Goal: Task Accomplishment & Management: Use online tool/utility

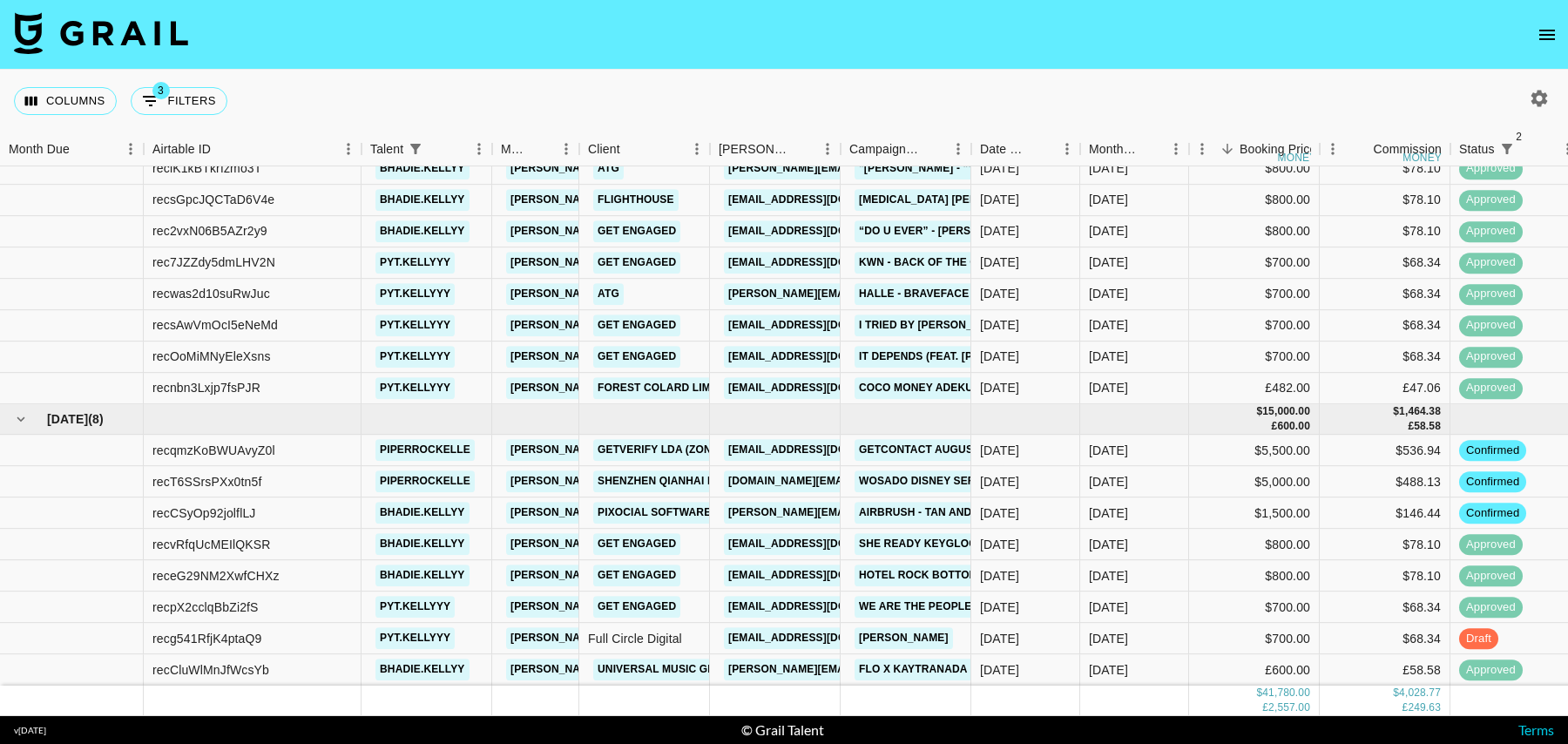
scroll to position [626, 0]
click at [183, 98] on button "3 Filters" at bounding box center [179, 101] width 97 height 28
select select "status"
select select "isNotAnyOf"
select select "status"
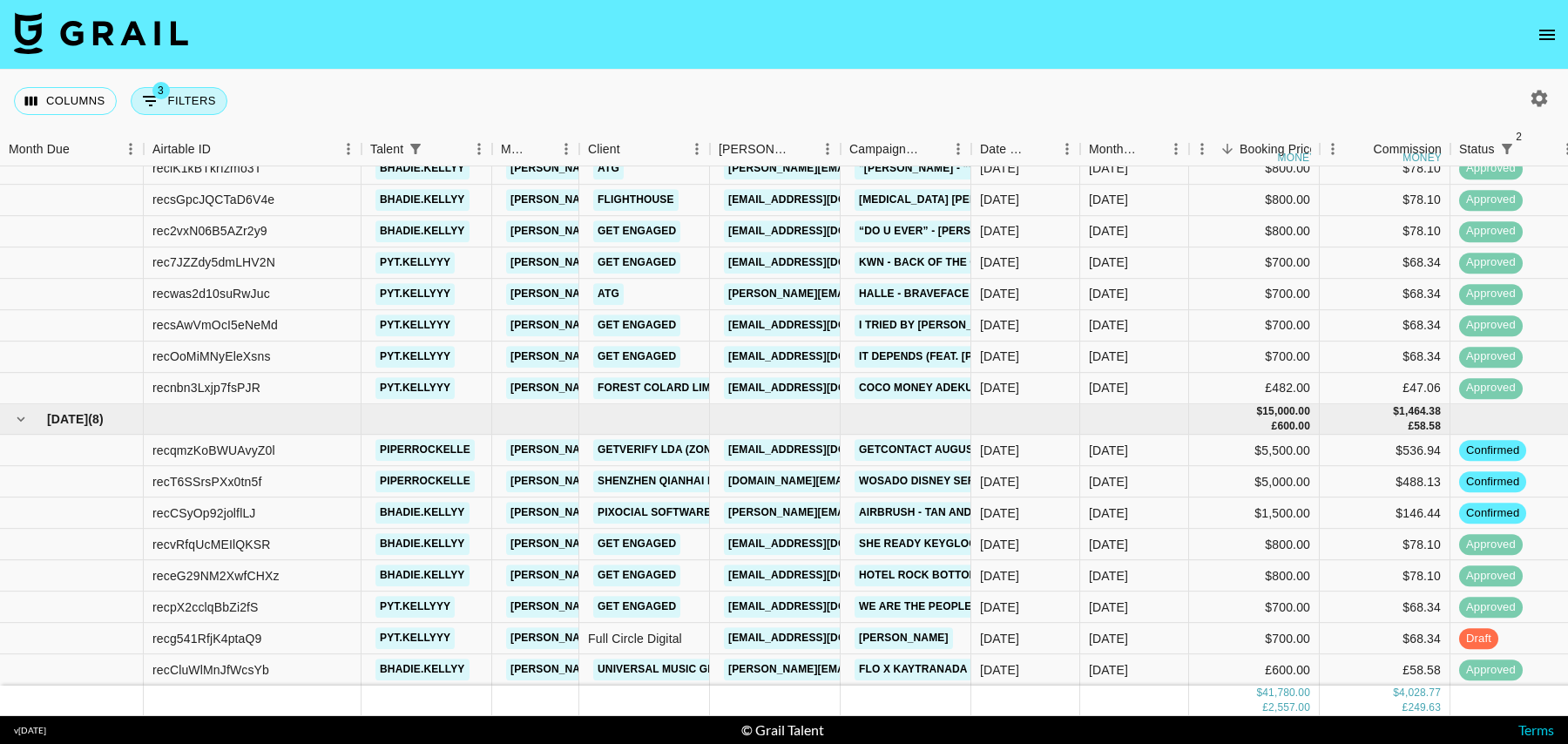
select select "isNotAnyOf"
select select "talentName"
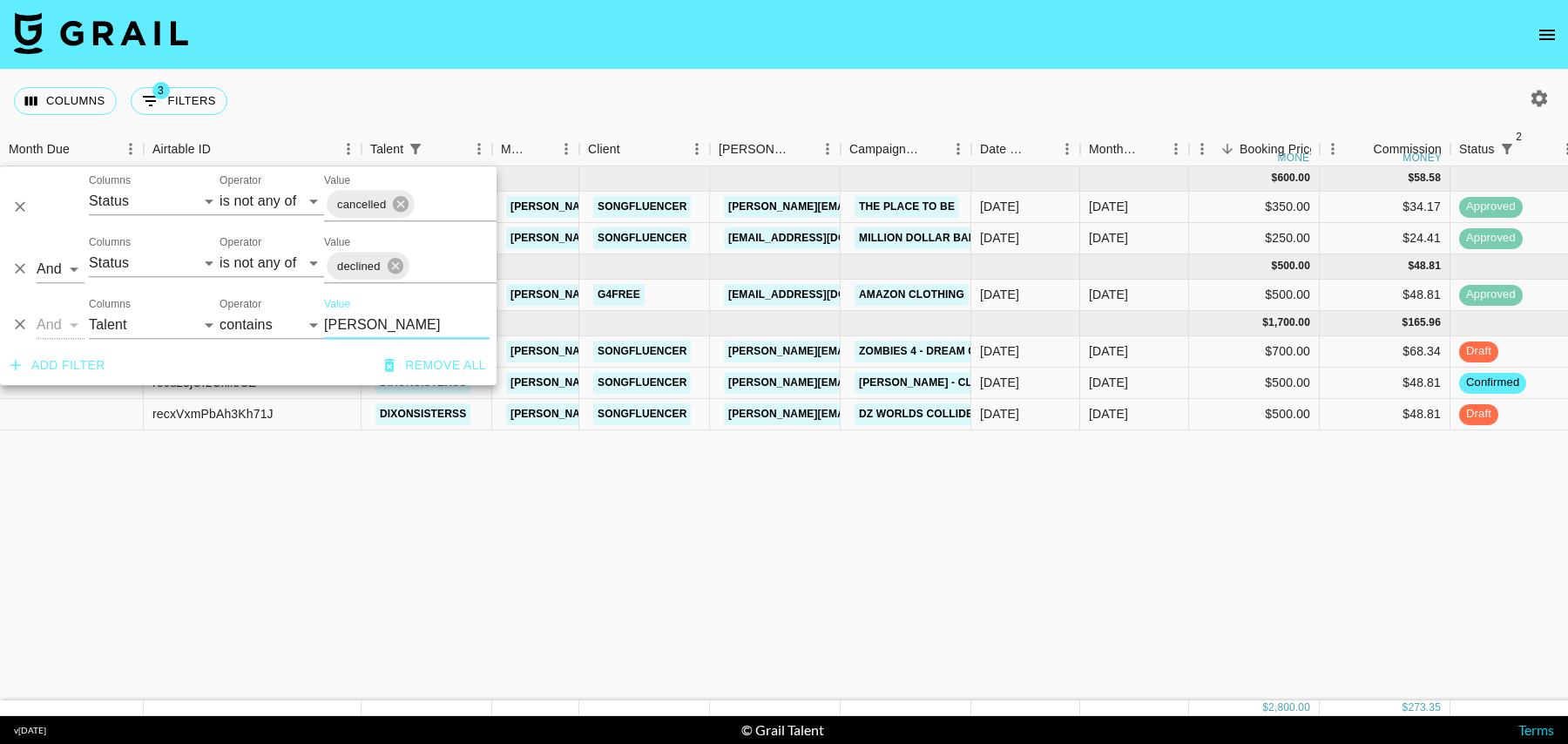
scroll to position [0, 0]
type input "[PERSON_NAME]"
click at [1204, 404] on div "$500.00" at bounding box center [1254, 414] width 130 height 31
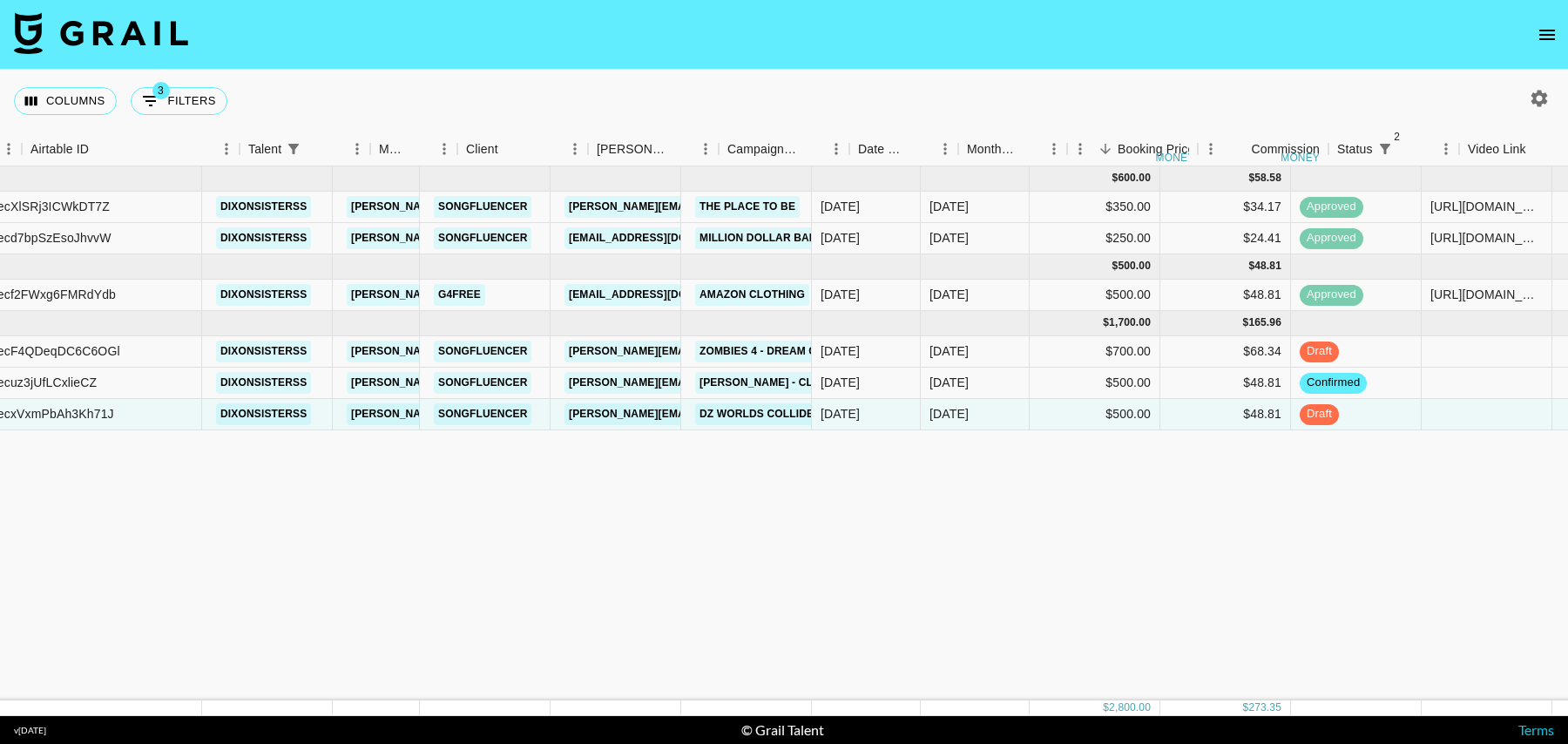
scroll to position [0, 206]
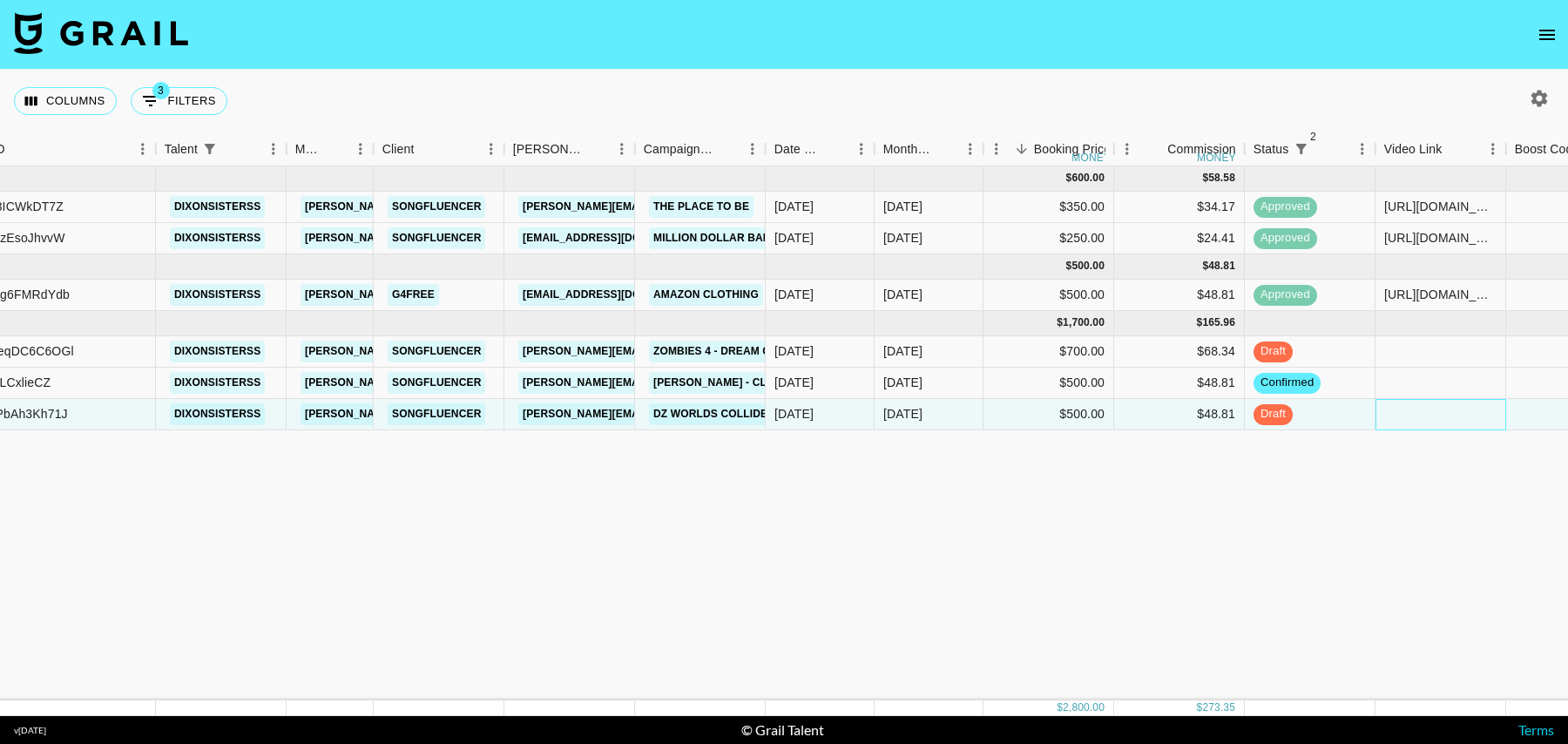
click at [1384, 426] on div at bounding box center [1441, 414] width 130 height 31
click at [1407, 421] on div at bounding box center [1441, 414] width 130 height 31
type input "[URL][DOMAIN_NAME][DOMAIN_NAME][PERSON_NAME]"
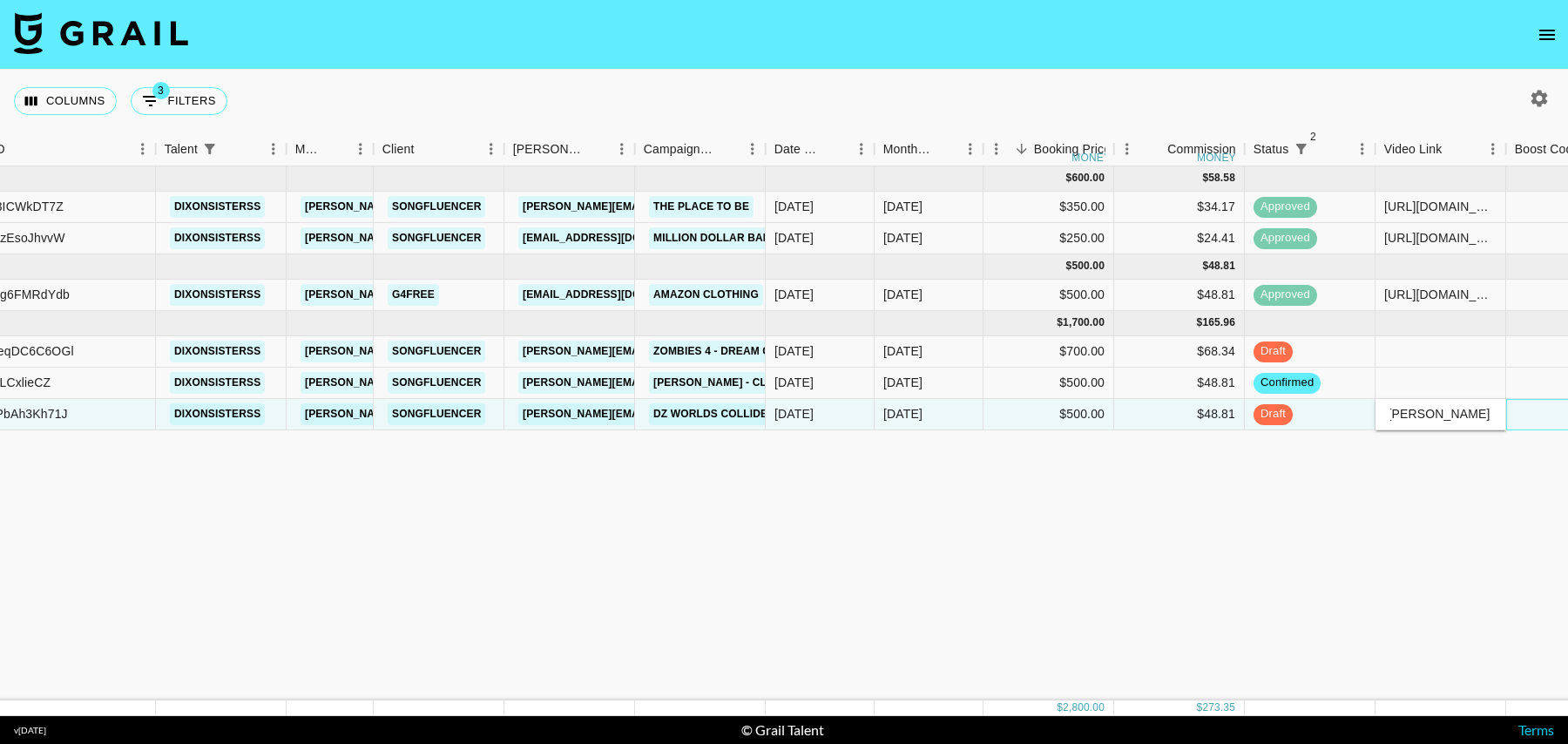
click at [1534, 419] on div at bounding box center [1571, 414] width 130 height 31
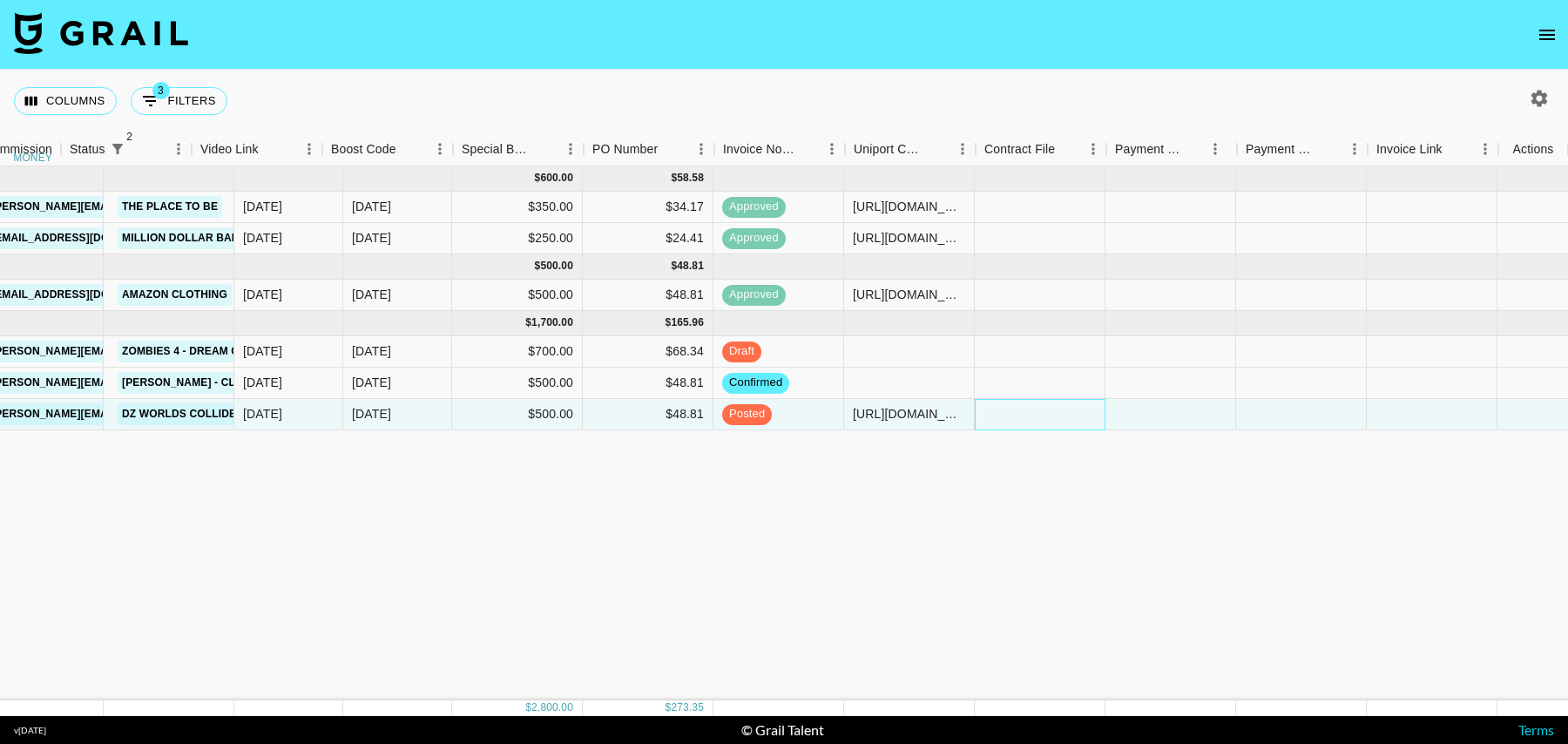
scroll to position [0, 1389]
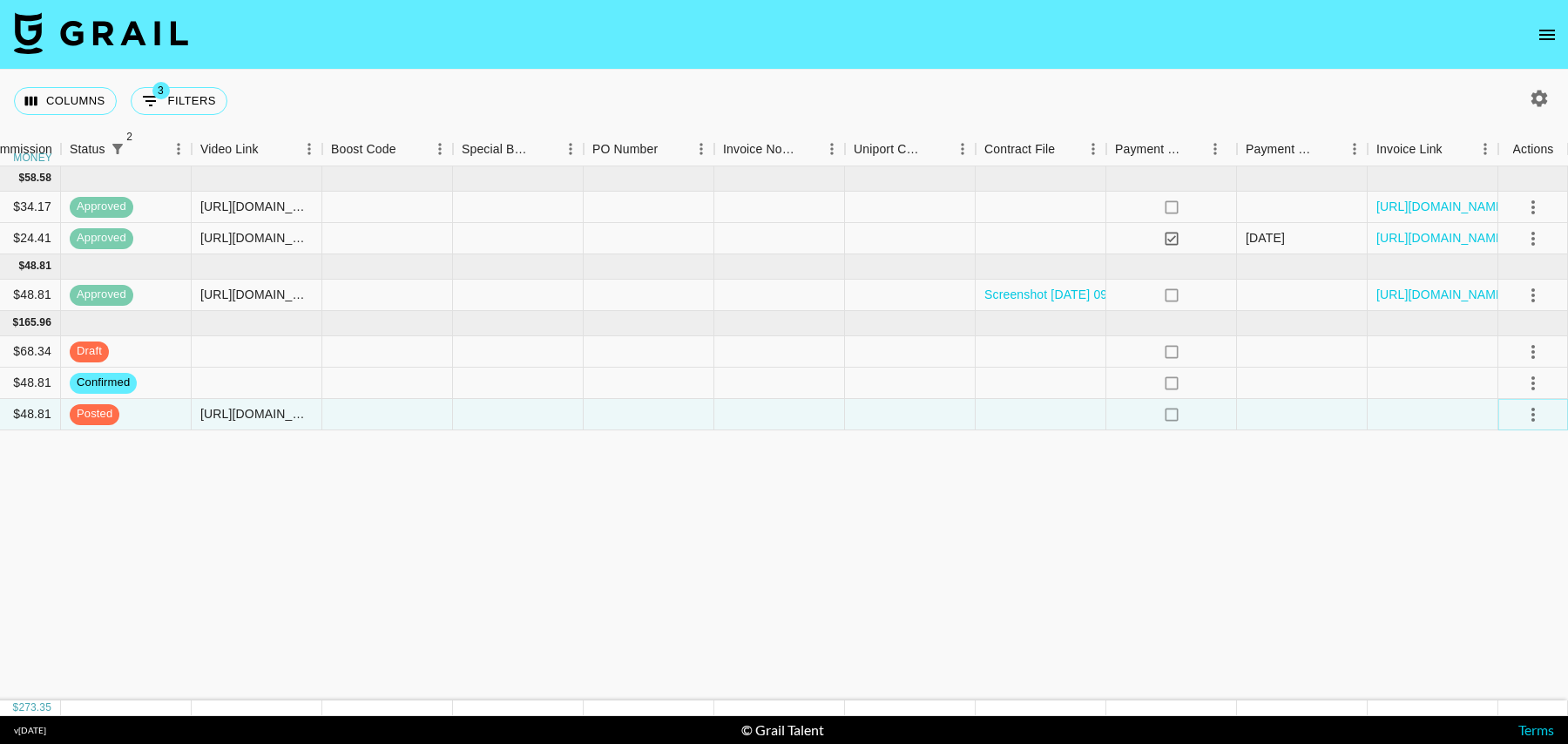
click at [1529, 414] on icon "select merge strategy" at bounding box center [1533, 415] width 21 height 21
click at [1492, 572] on div "Approve" at bounding box center [1496, 576] width 53 height 21
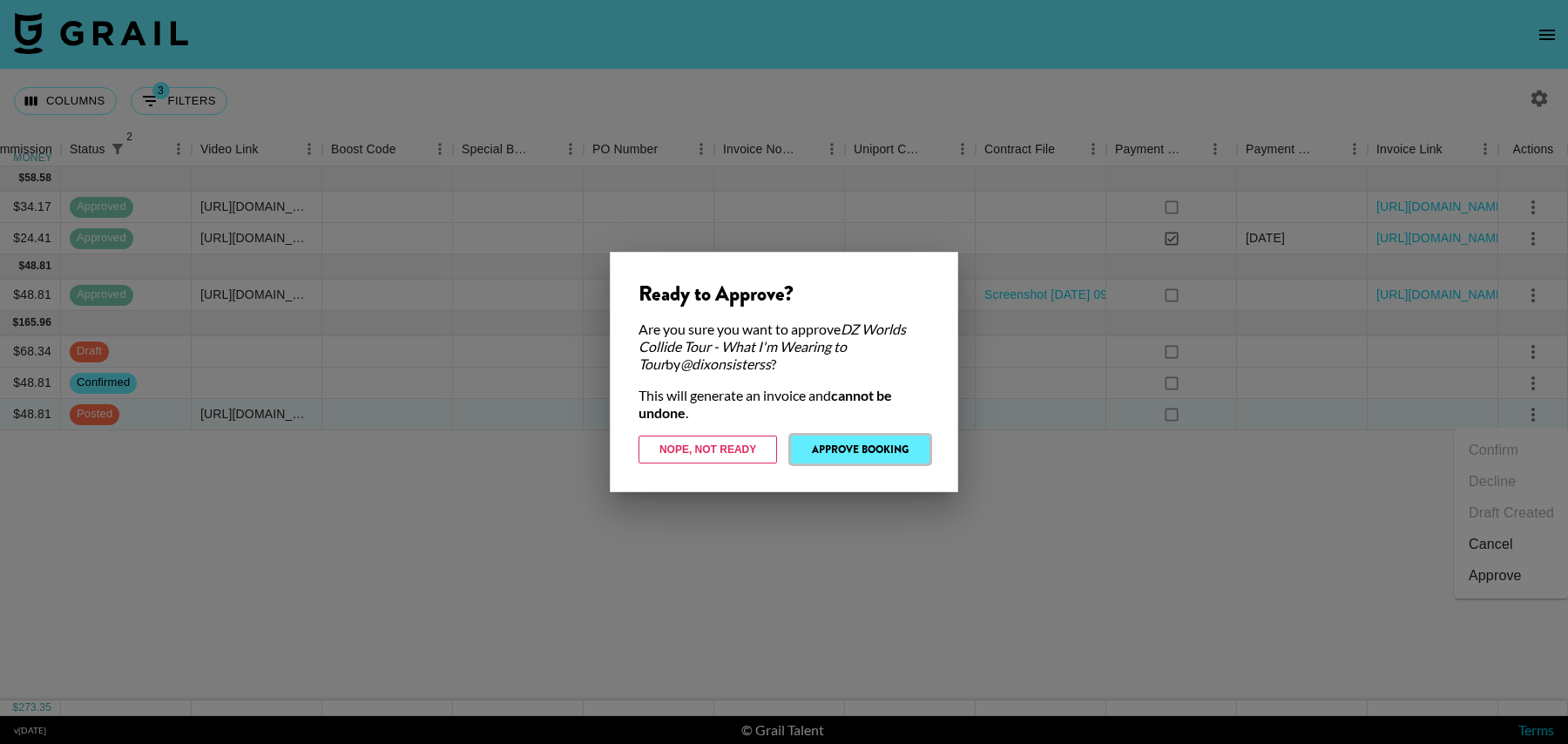
click at [836, 446] on button "Approve Booking" at bounding box center [860, 449] width 139 height 28
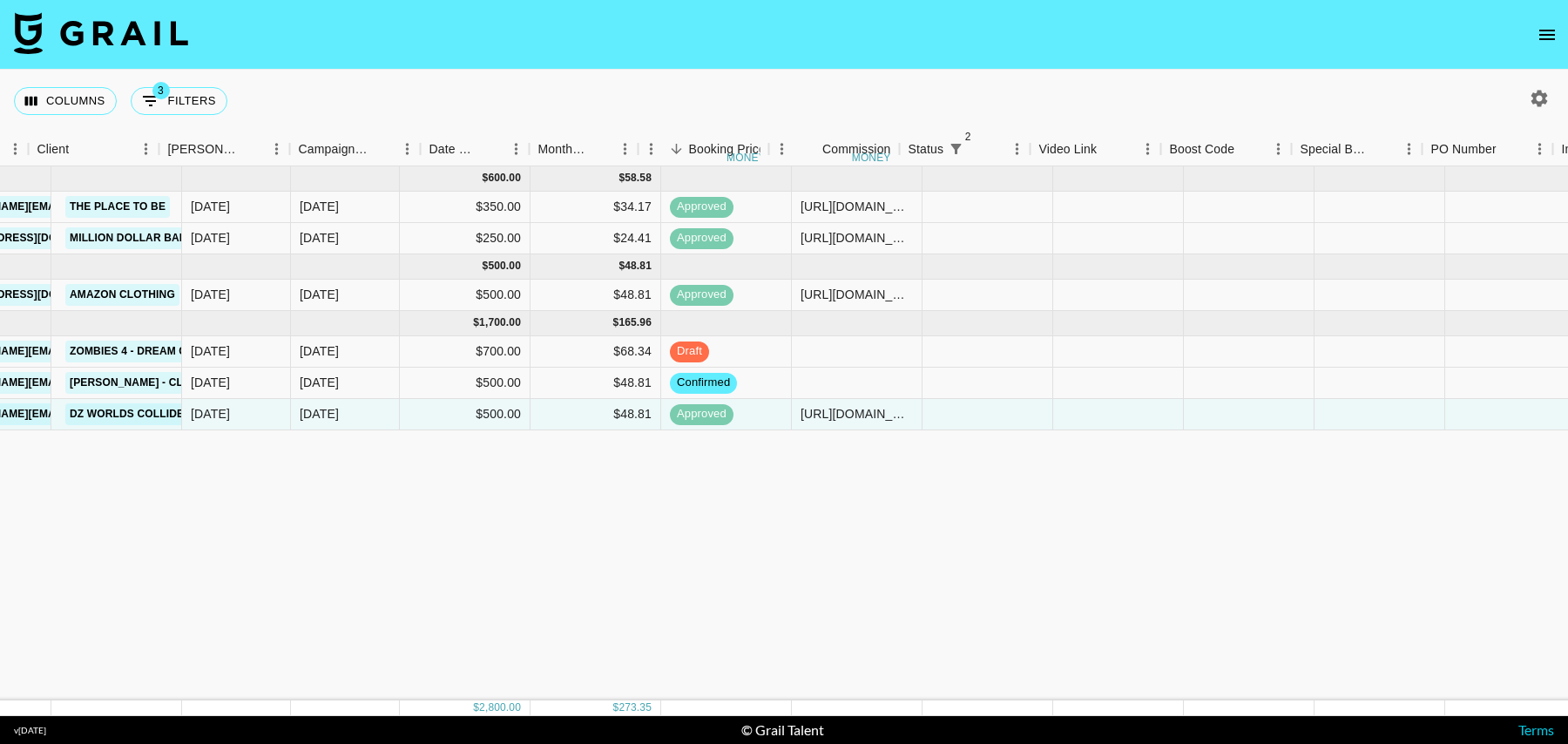
scroll to position [0, 0]
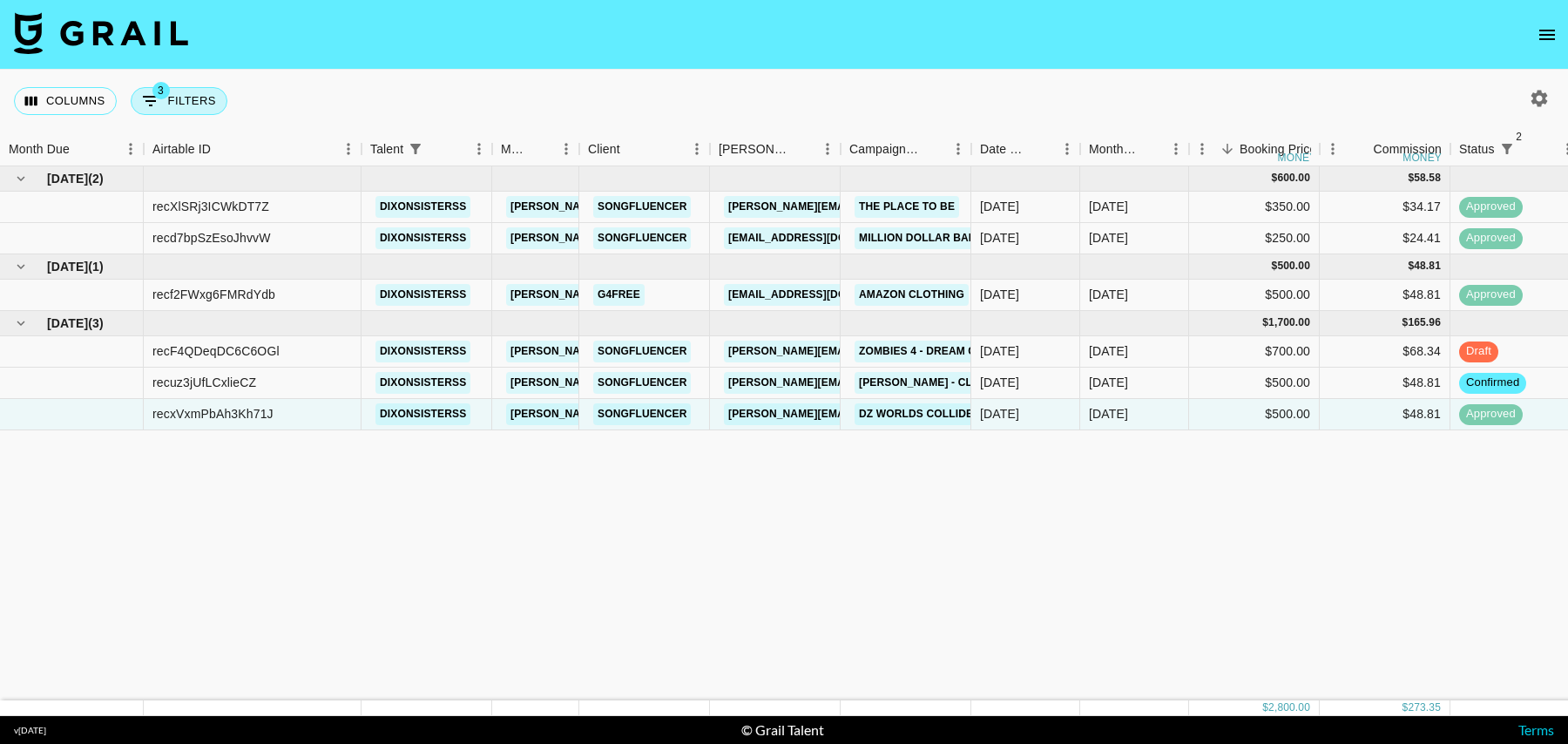
click at [192, 110] on button "3 Filters" at bounding box center [179, 101] width 97 height 28
select select "status"
select select "isNotAnyOf"
select select "status"
select select "isNotAnyOf"
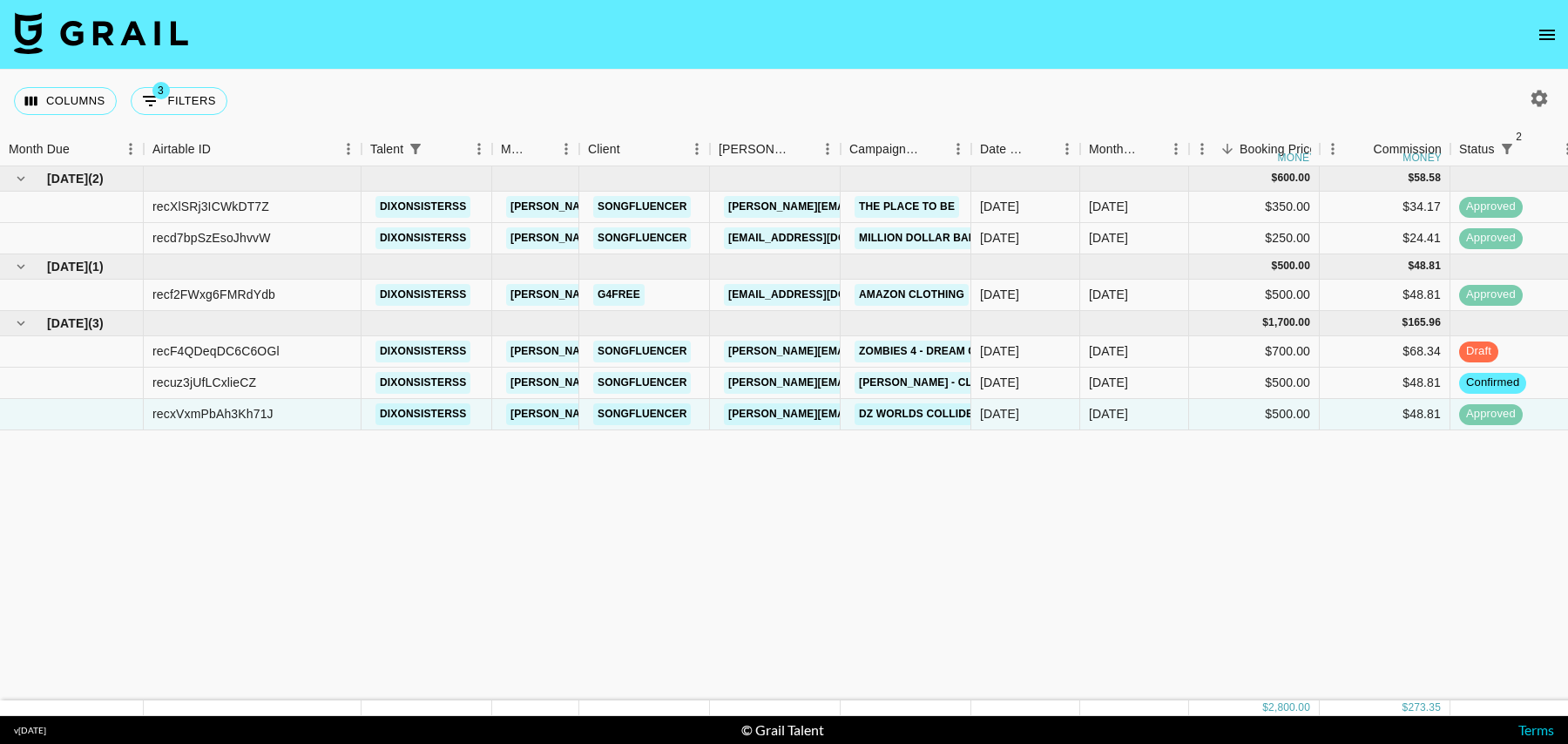
select select "talentName"
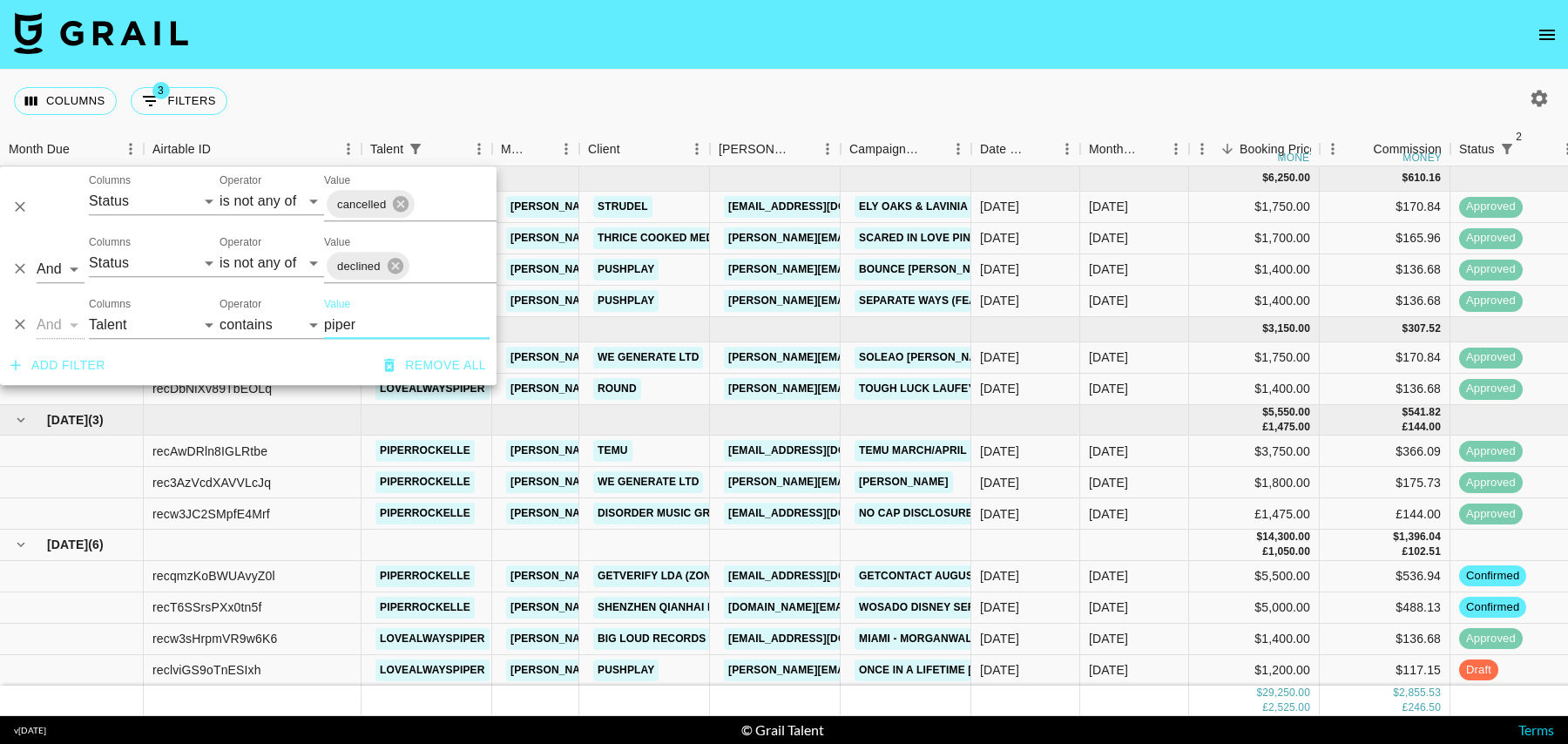
scroll to position [62, 0]
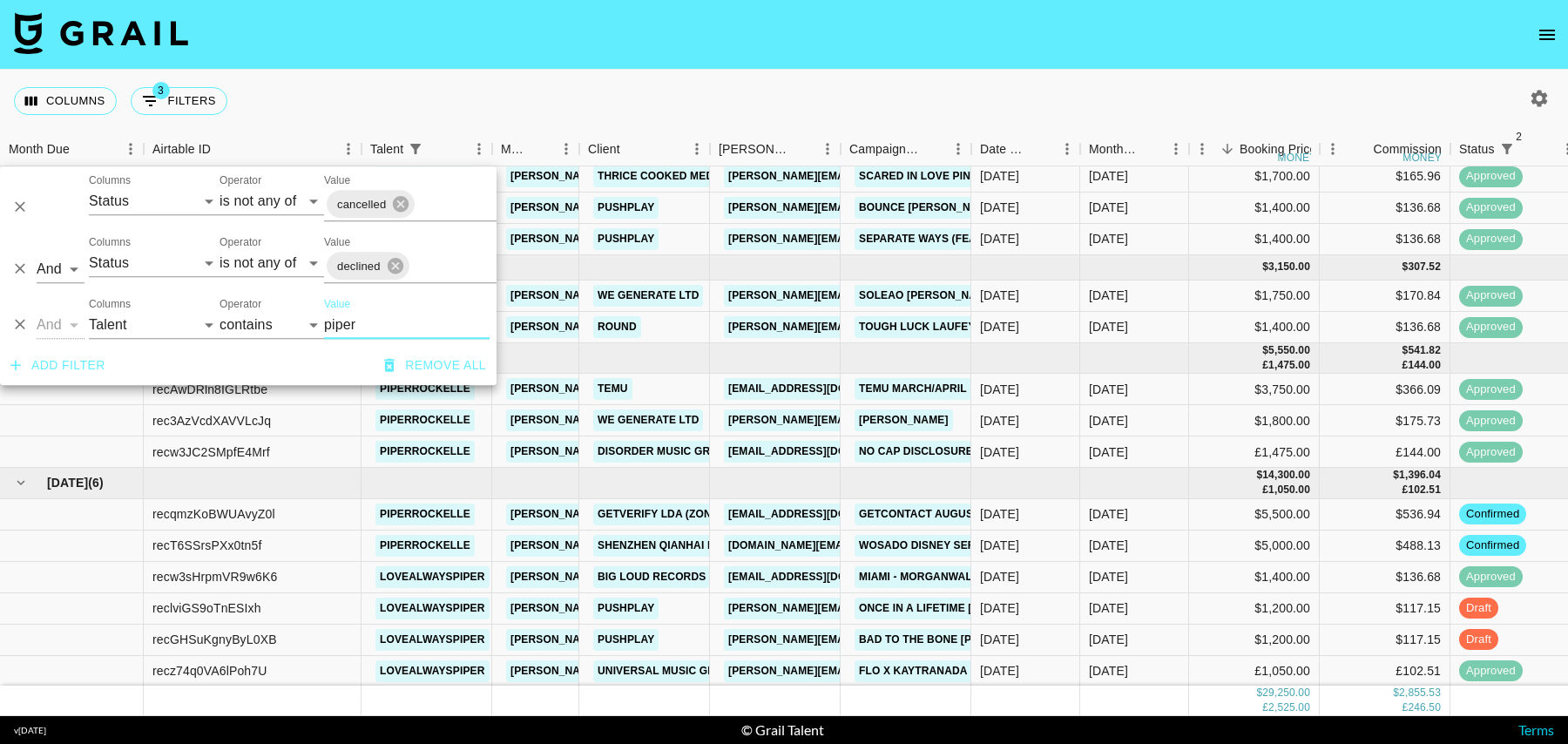
type input "piper"
click at [1217, 624] on div "$1,200.00" at bounding box center [1254, 639] width 130 height 31
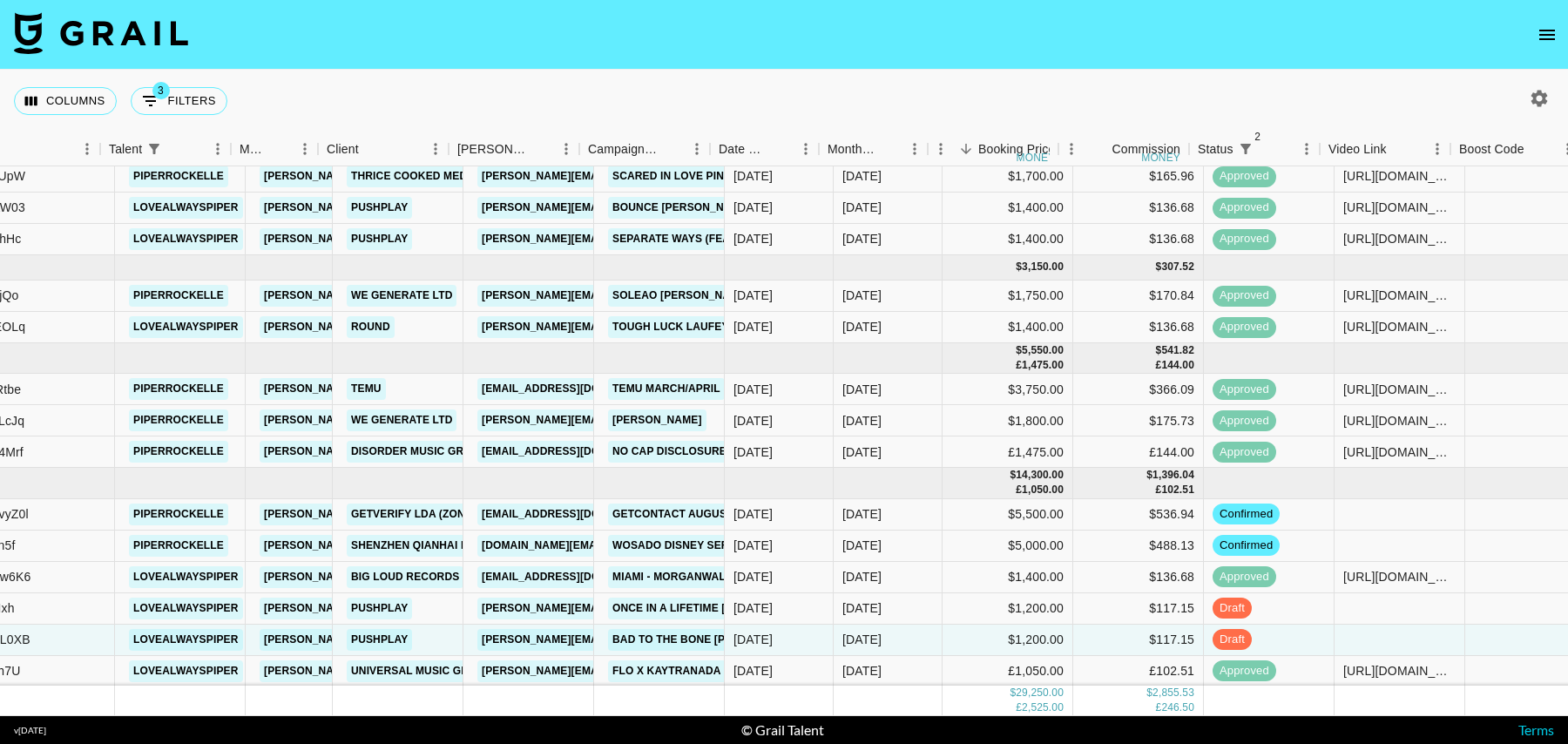
scroll to position [62, 265]
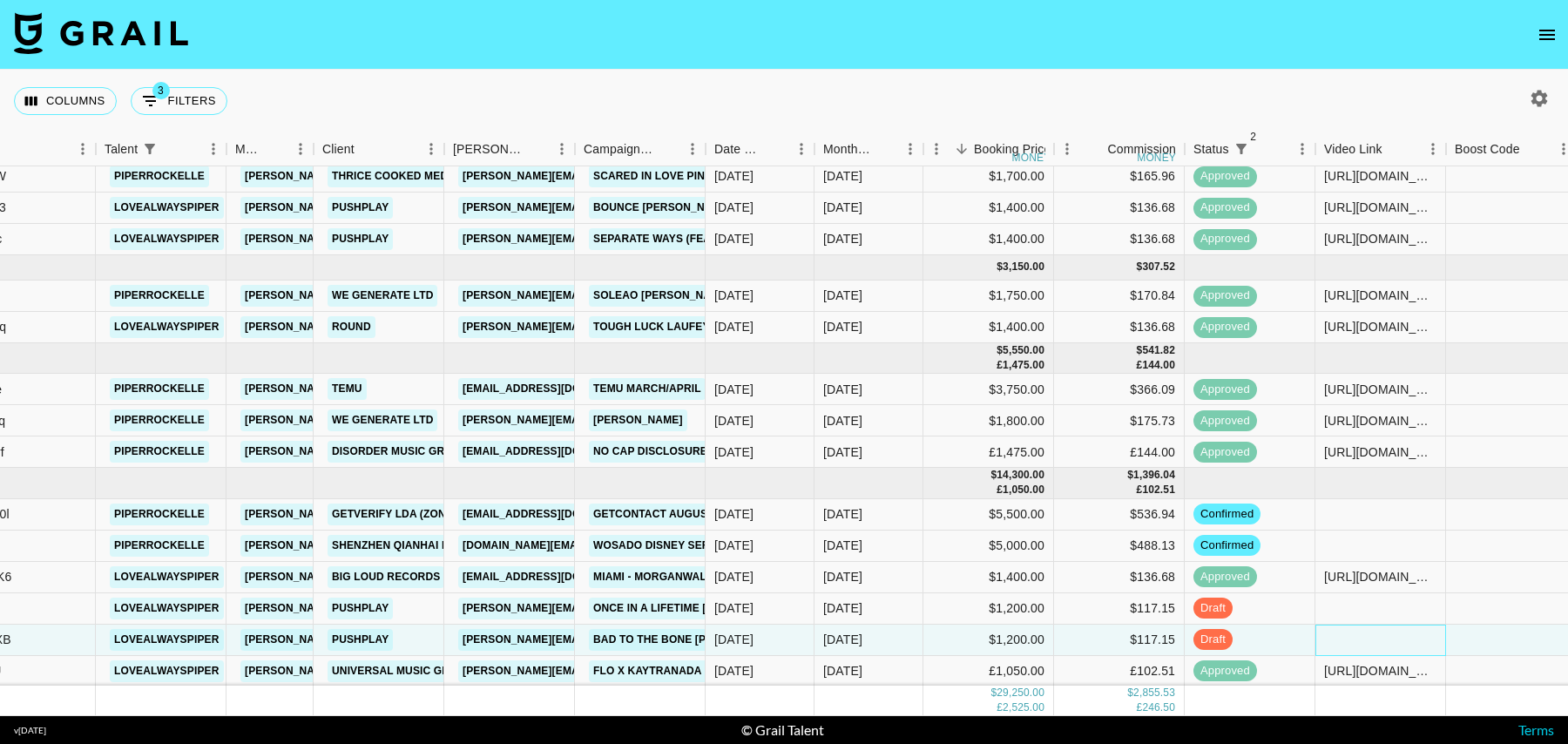
click at [1362, 638] on div at bounding box center [1381, 639] width 130 height 31
type input "[URL][DOMAIN_NAME]"
click at [1496, 642] on div at bounding box center [1511, 639] width 130 height 31
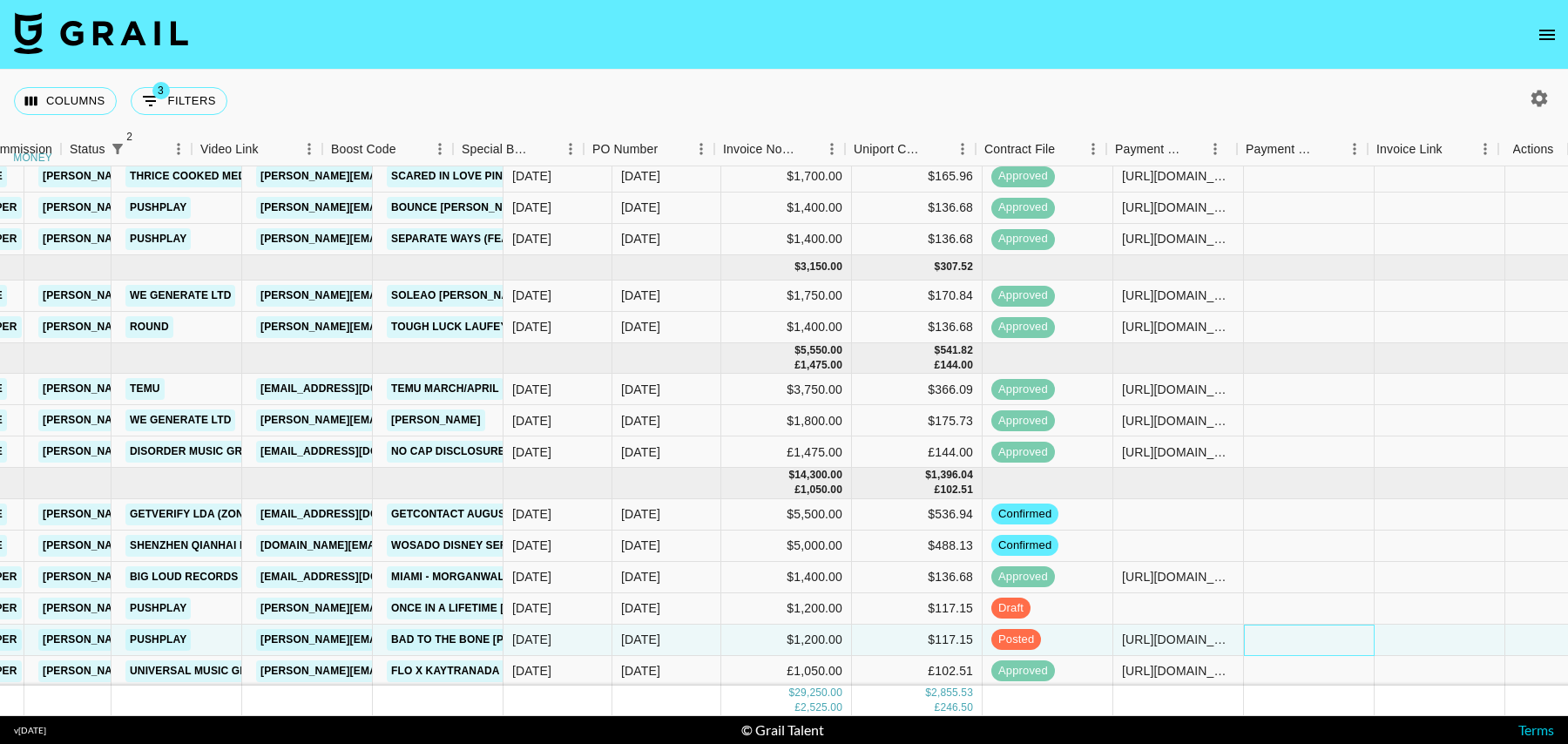
scroll to position [62, 1389]
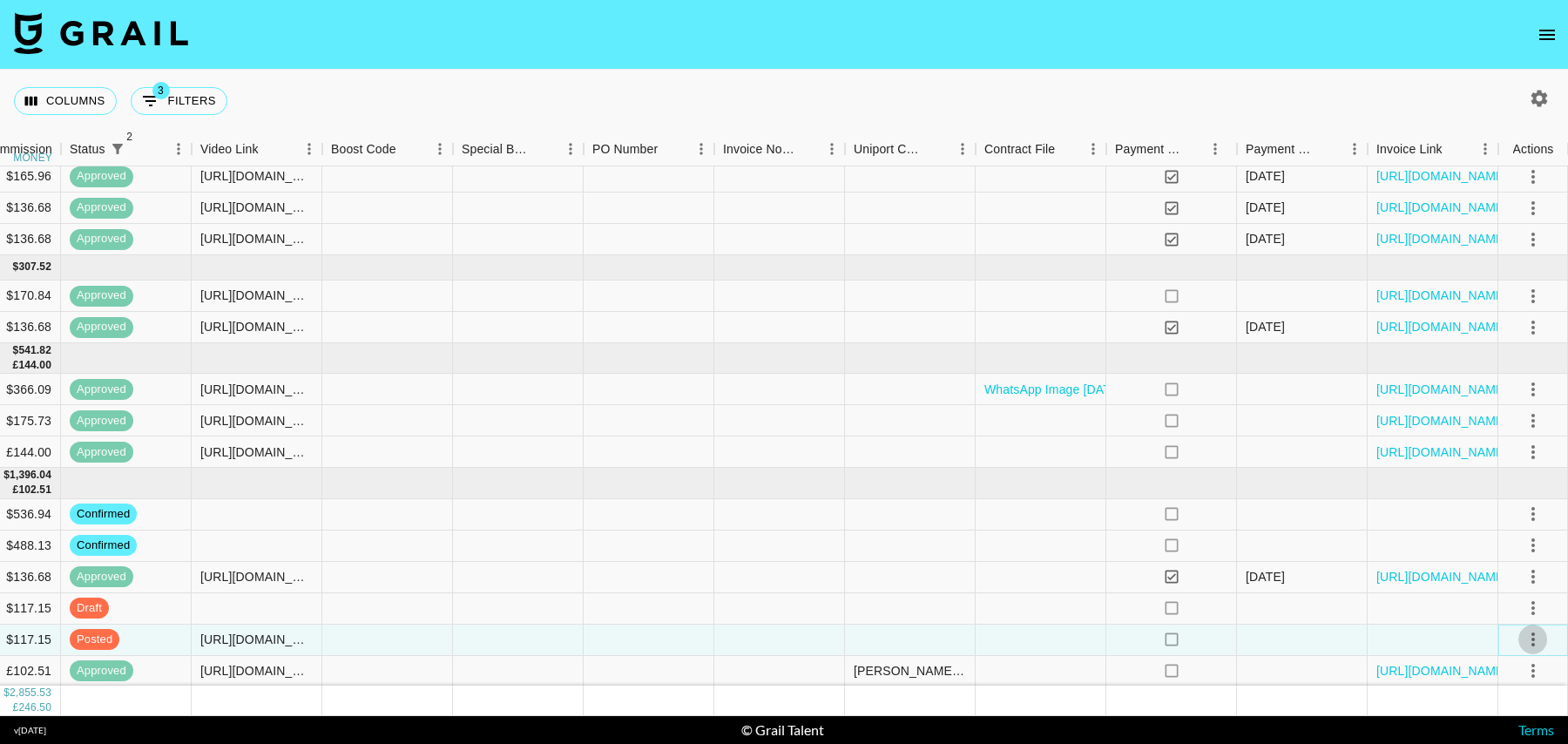
click at [1528, 636] on icon "select merge strategy" at bounding box center [1533, 639] width 21 height 21
click at [1501, 595] on div "Approve" at bounding box center [1496, 600] width 53 height 21
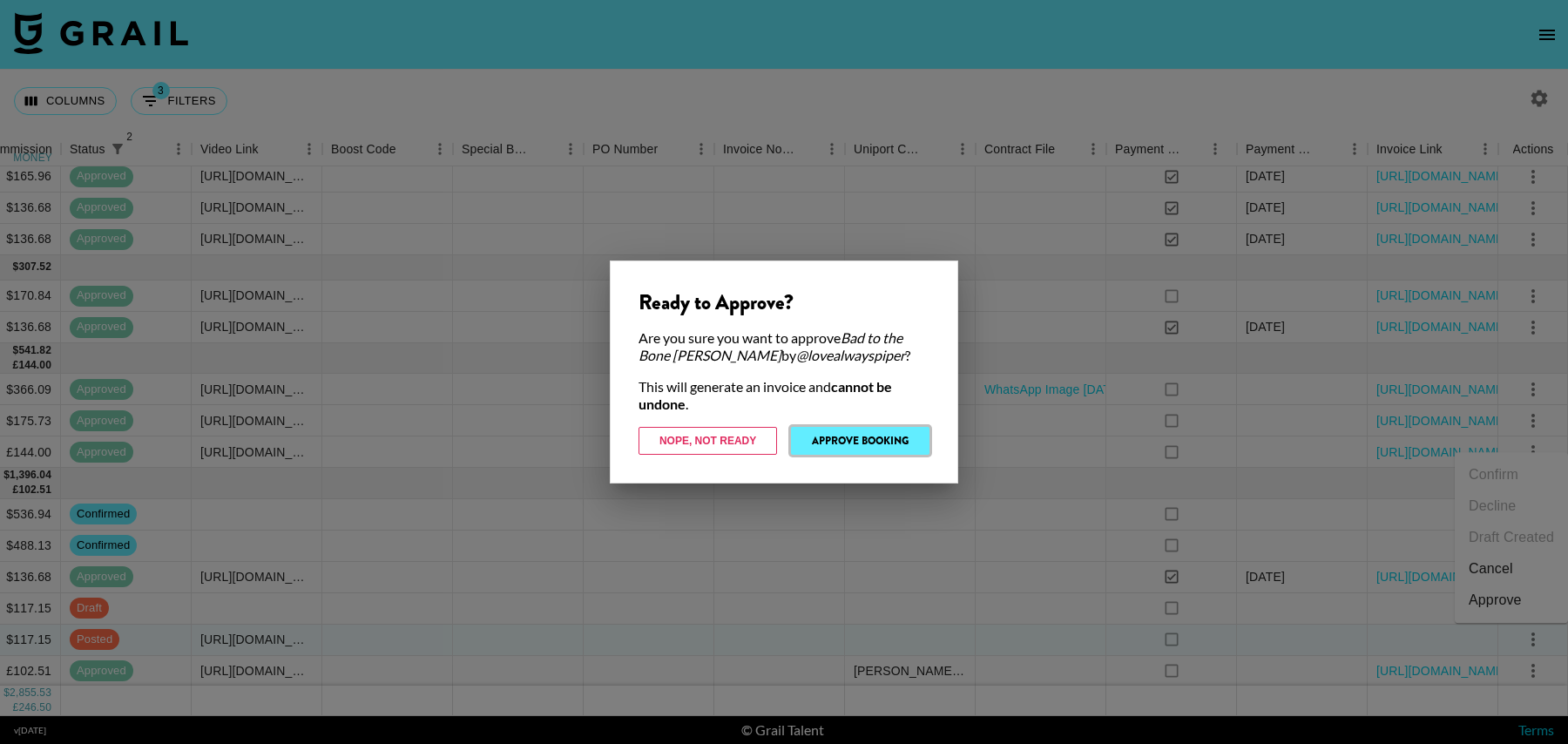
click at [833, 441] on button "Approve Booking" at bounding box center [860, 441] width 139 height 28
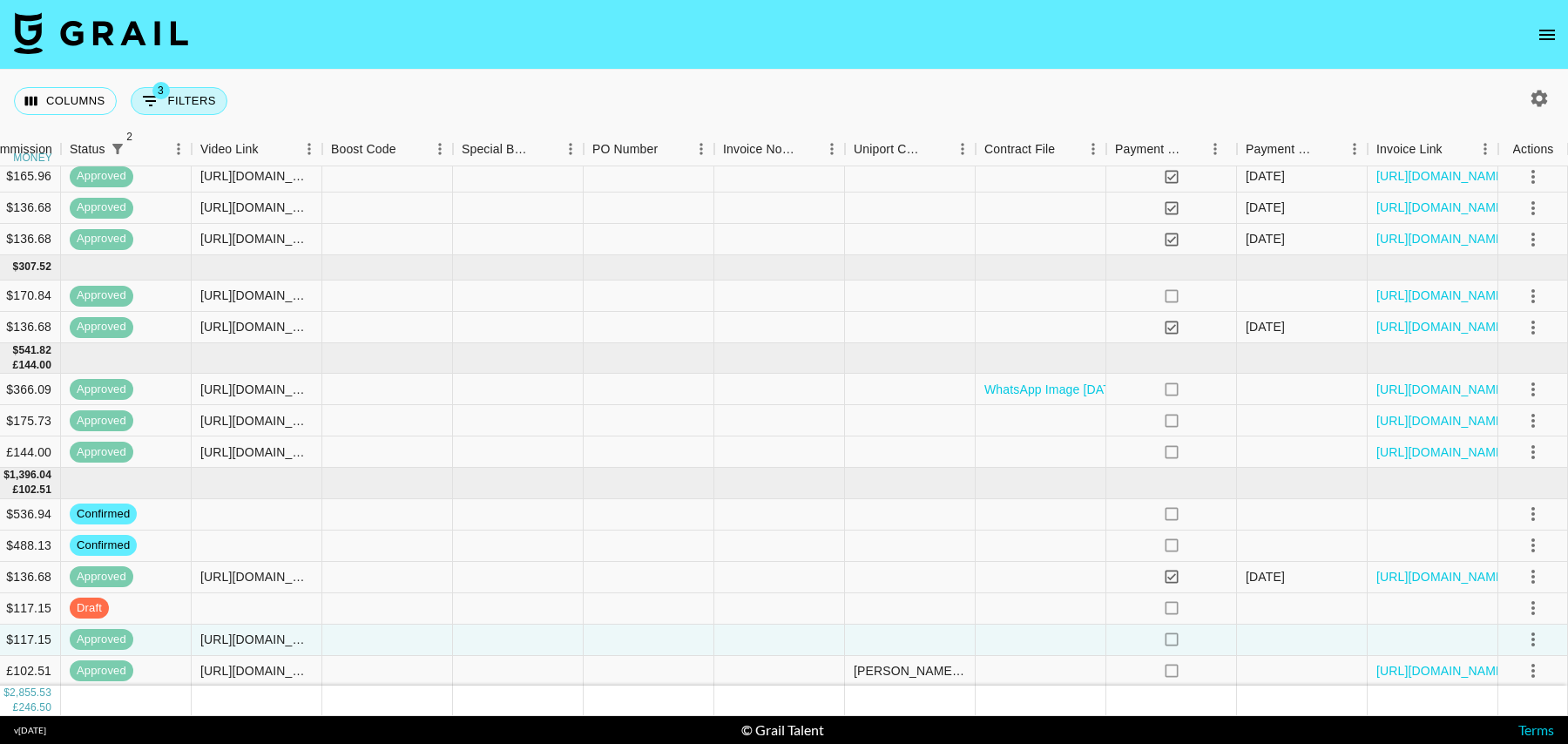
click at [201, 98] on button "3 Filters" at bounding box center [179, 101] width 97 height 28
select select "status"
select select "isNotAnyOf"
select select "status"
select select "isNotAnyOf"
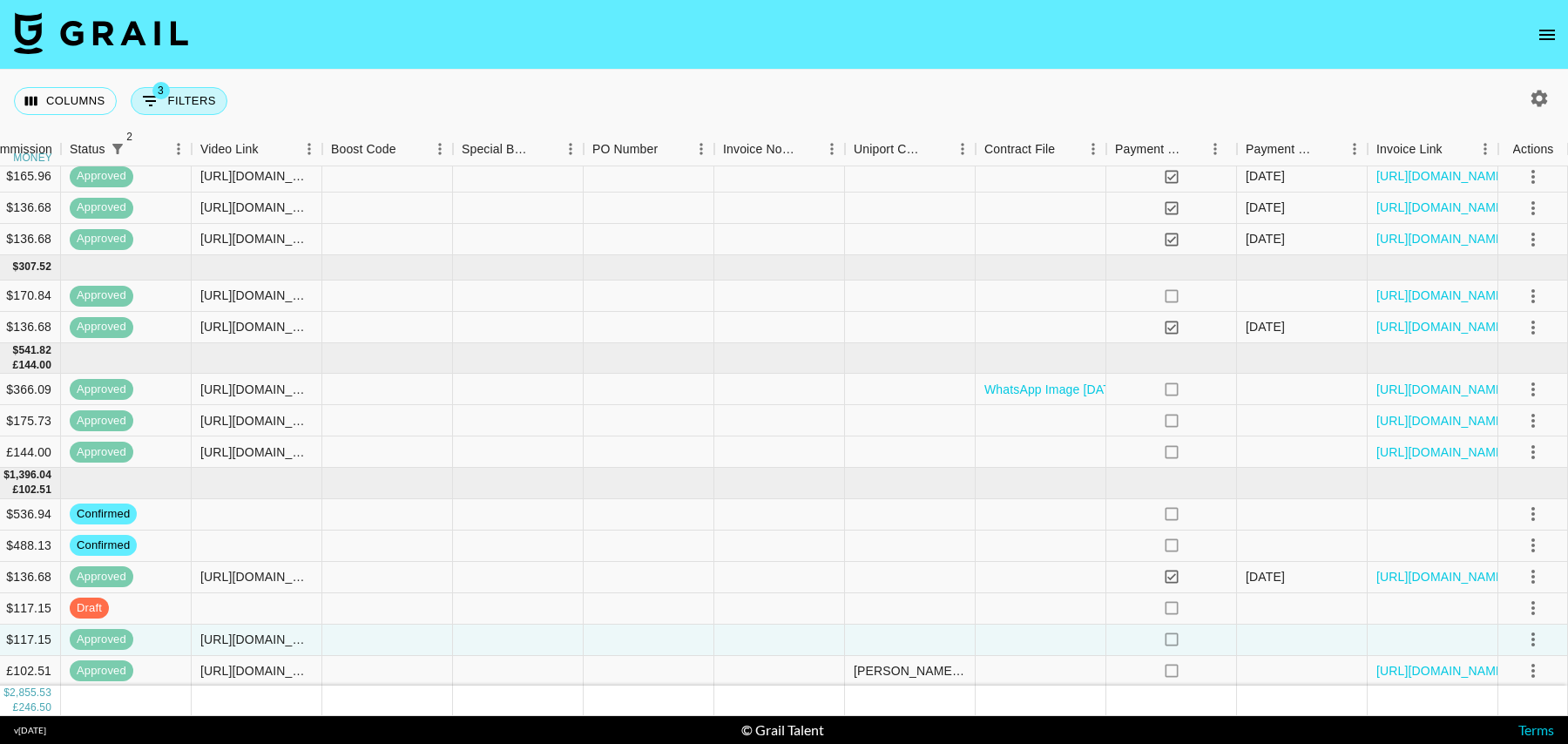
select select "talentName"
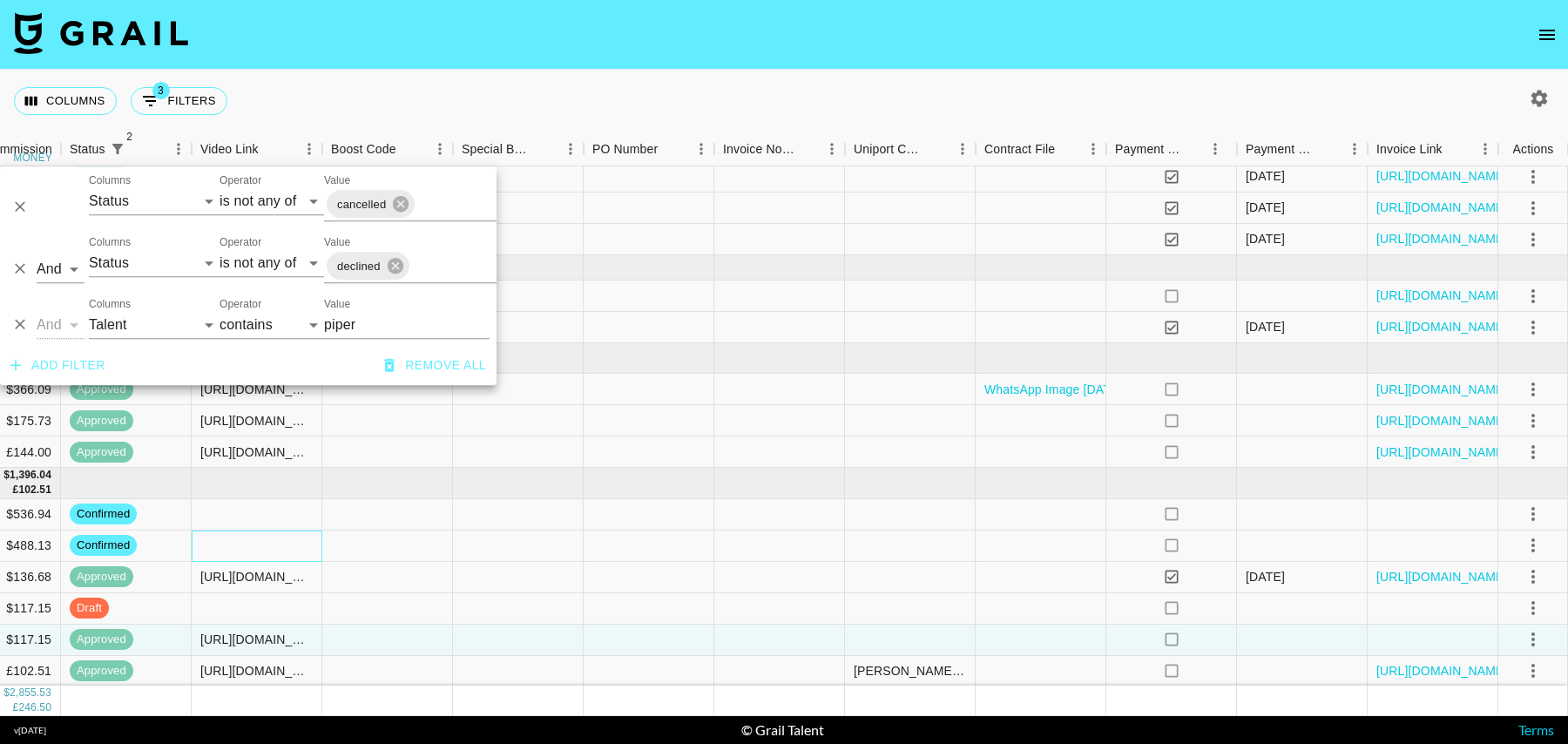
click at [223, 541] on div at bounding box center [256, 546] width 130 height 31
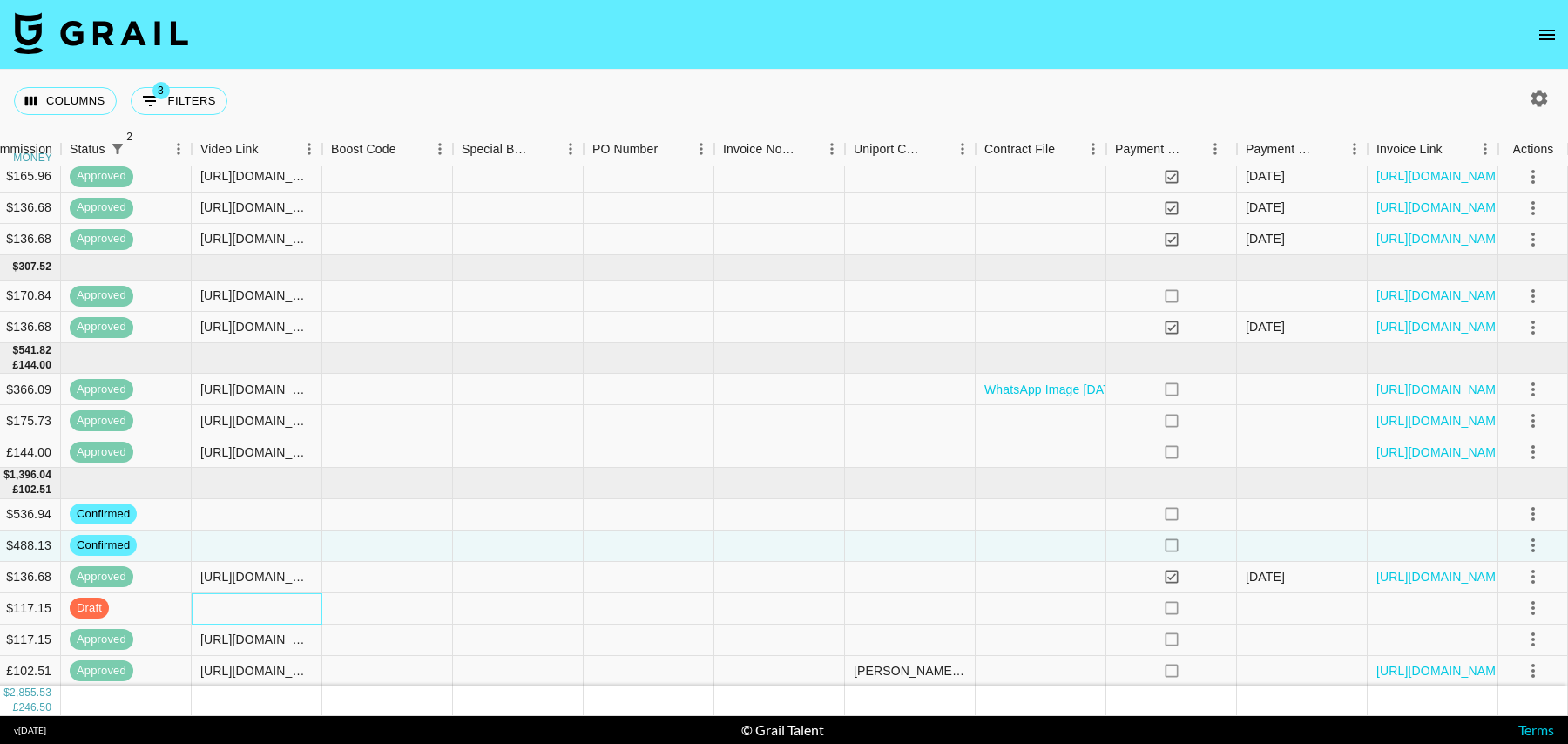
click at [219, 598] on div at bounding box center [256, 609] width 130 height 31
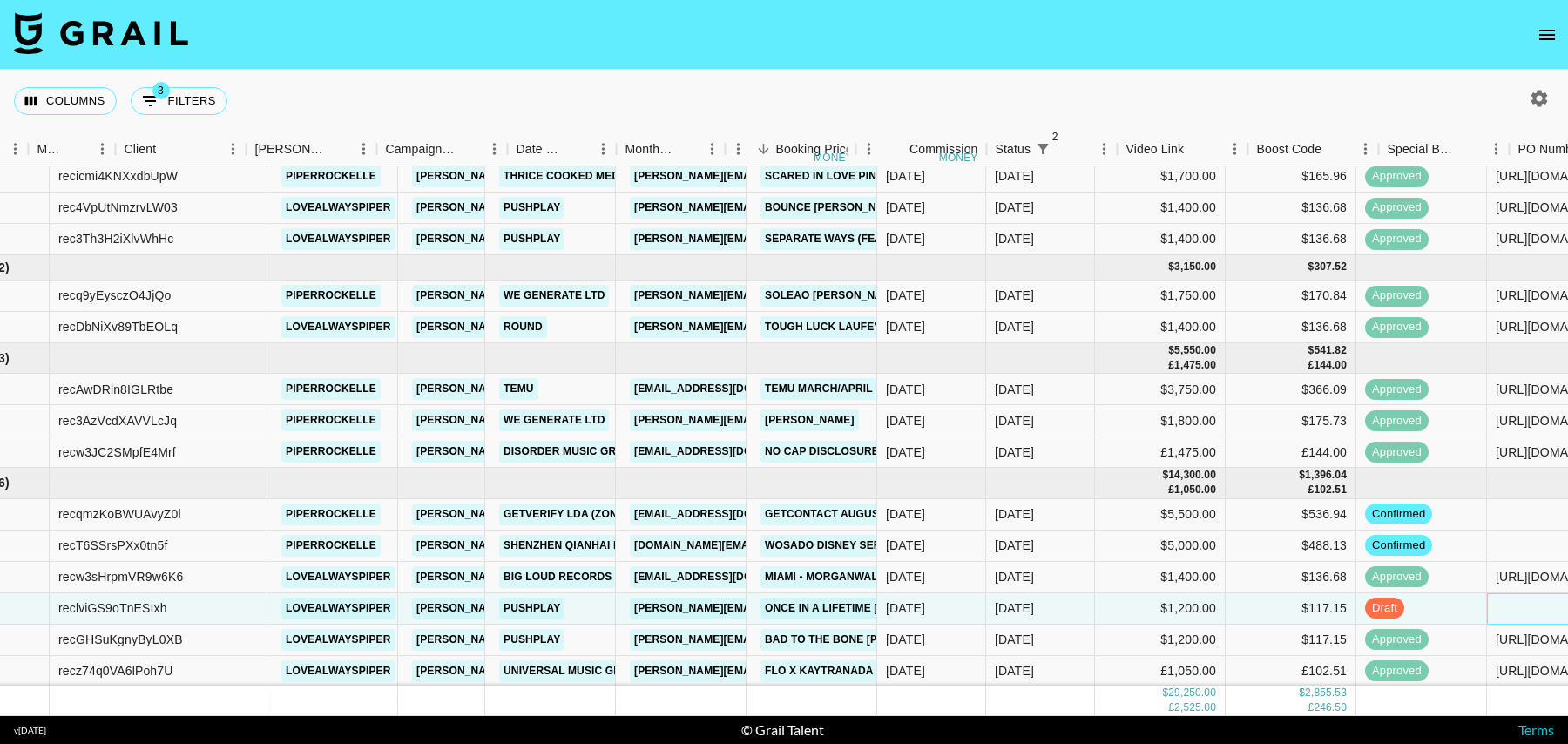
scroll to position [62, 0]
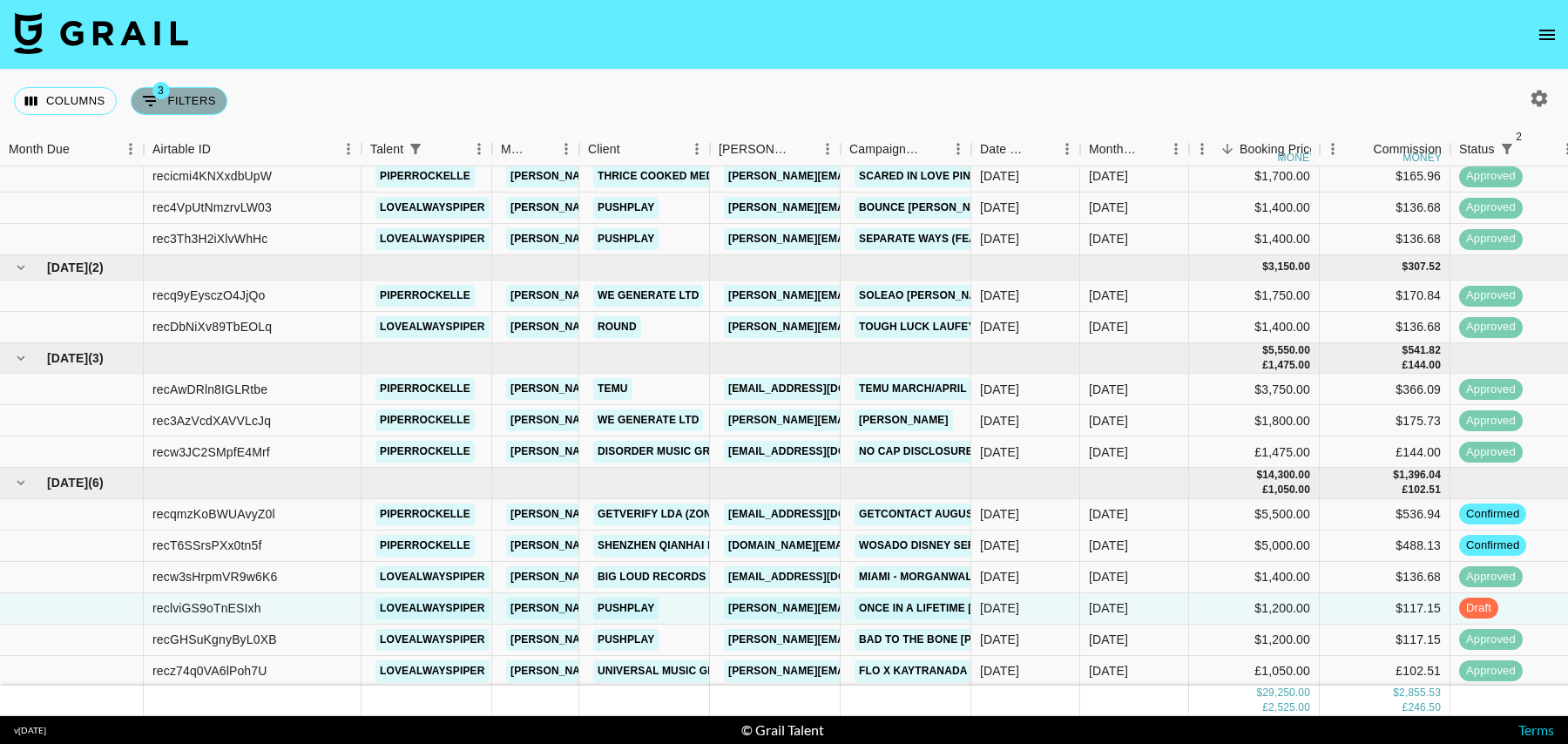
click at [186, 106] on button "3 Filters" at bounding box center [179, 101] width 97 height 28
select select "status"
select select "isNotAnyOf"
select select "status"
select select "isNotAnyOf"
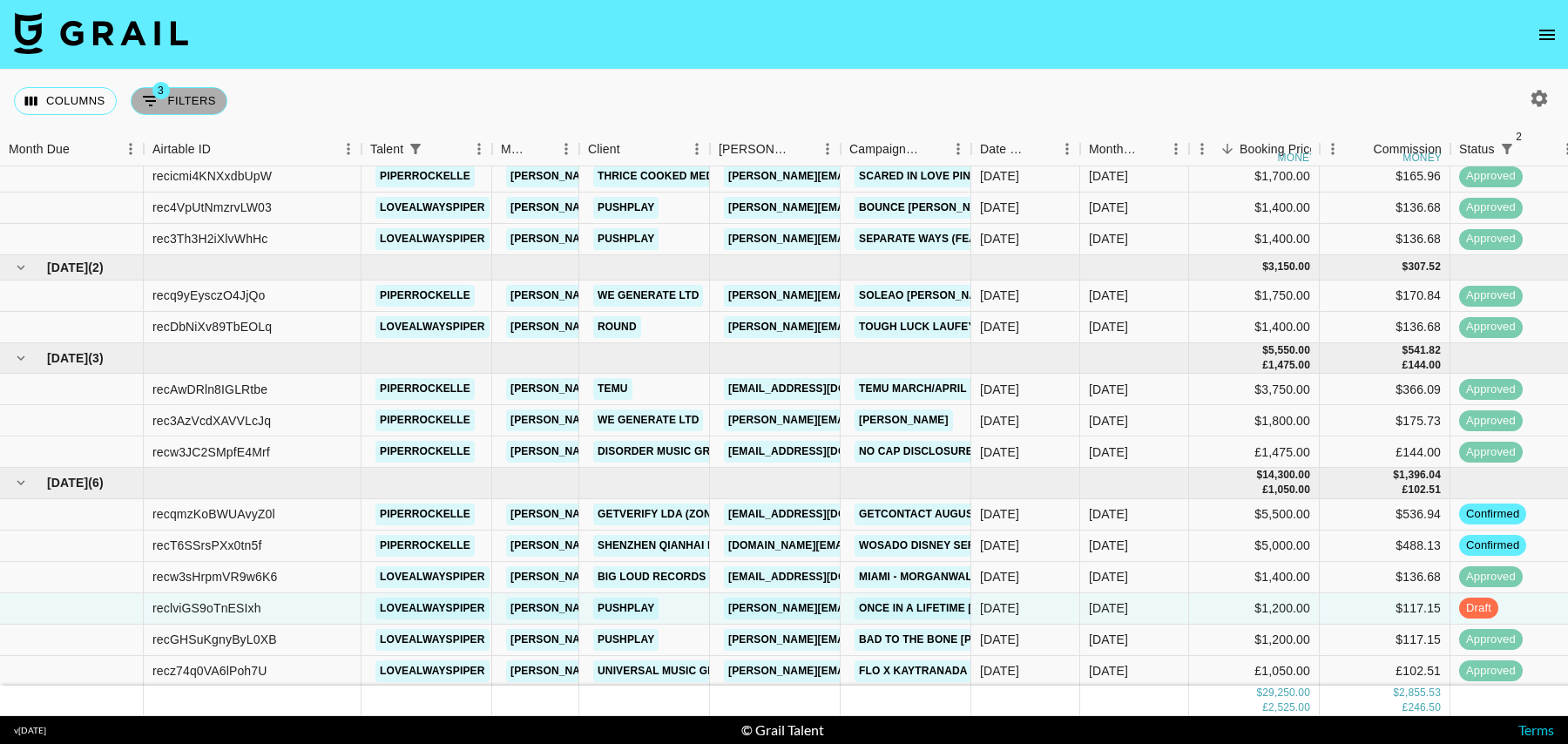
select select "talentName"
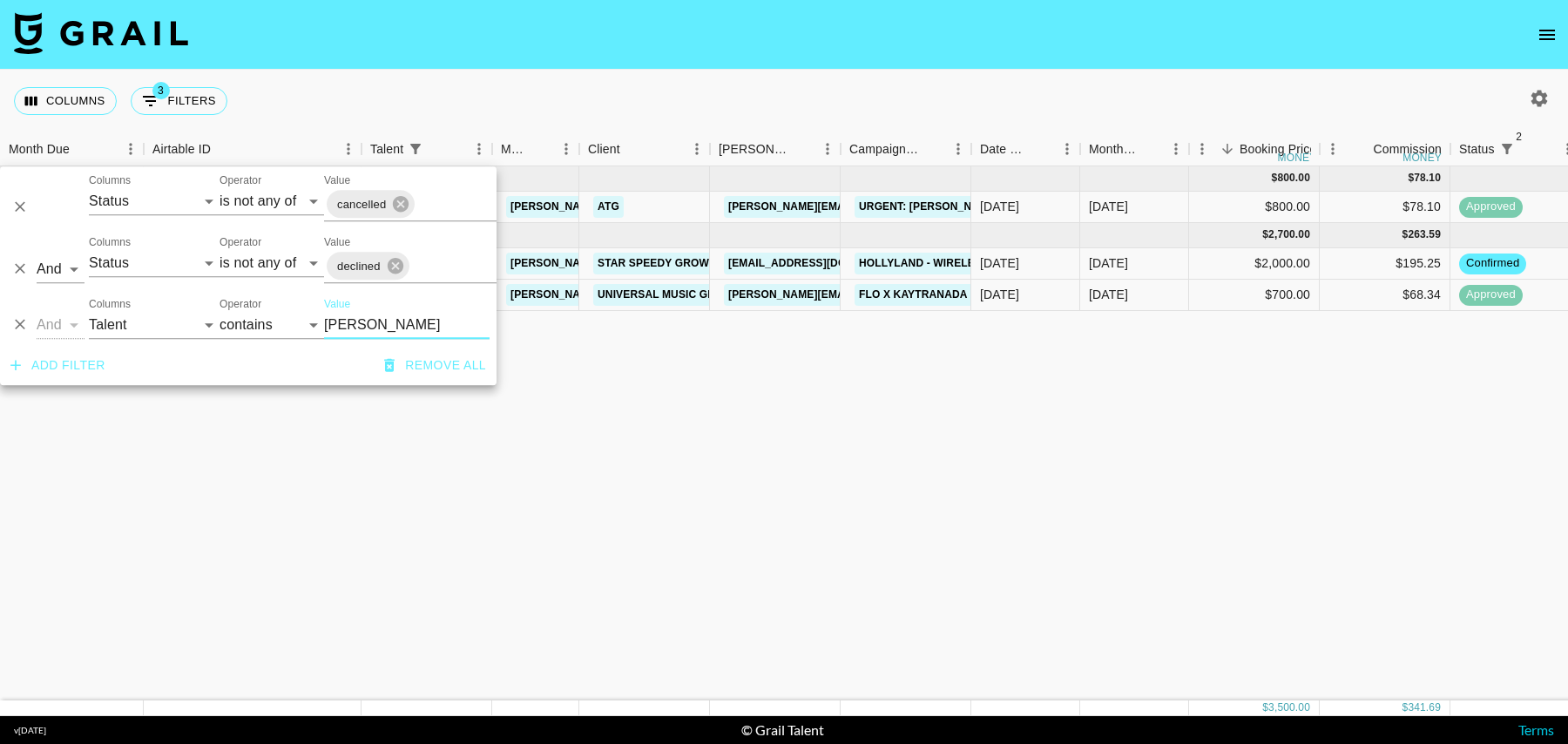
scroll to position [0, 0]
type input "[PERSON_NAME]"
click at [1240, 253] on div "$2,000.00" at bounding box center [1254, 264] width 130 height 31
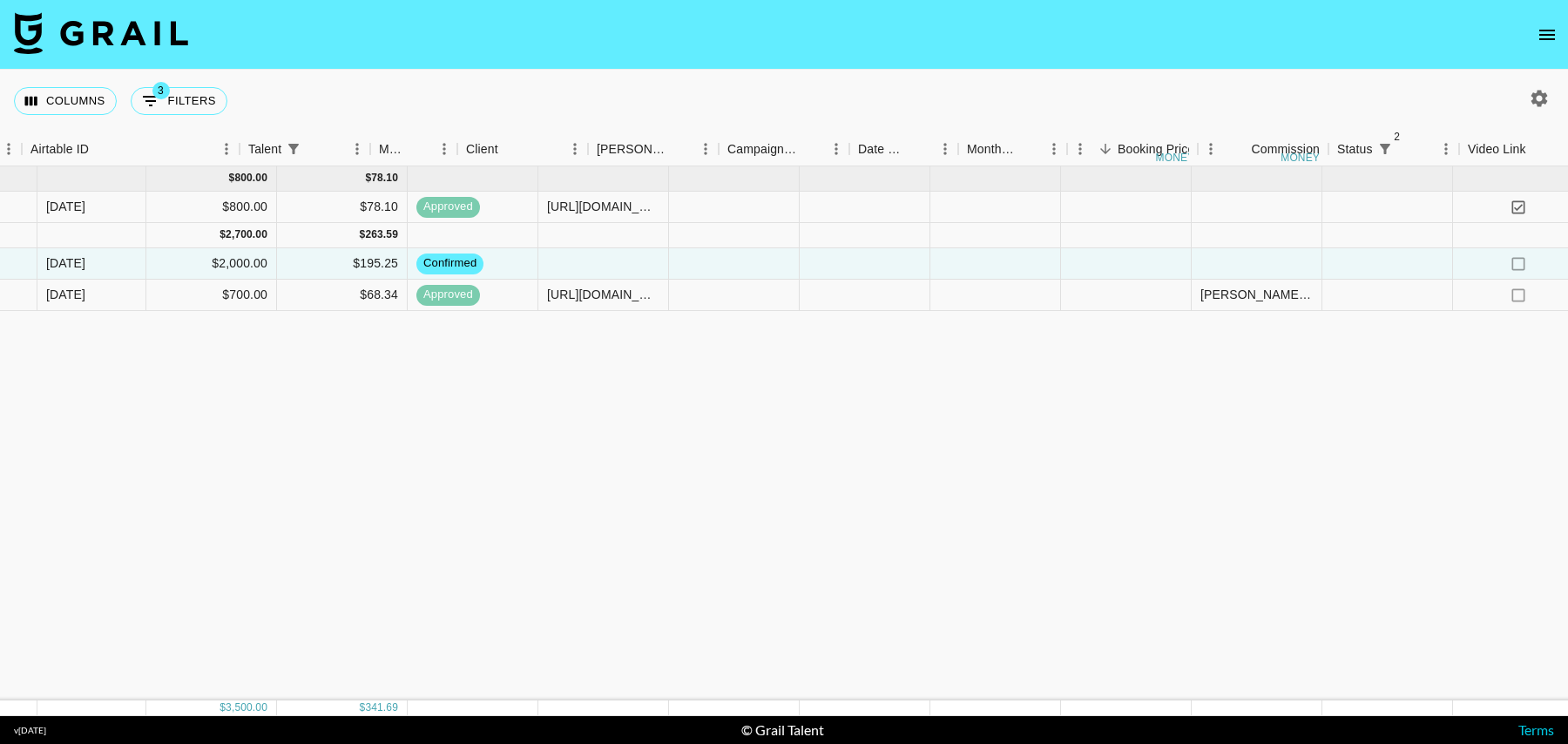
scroll to position [0, 1389]
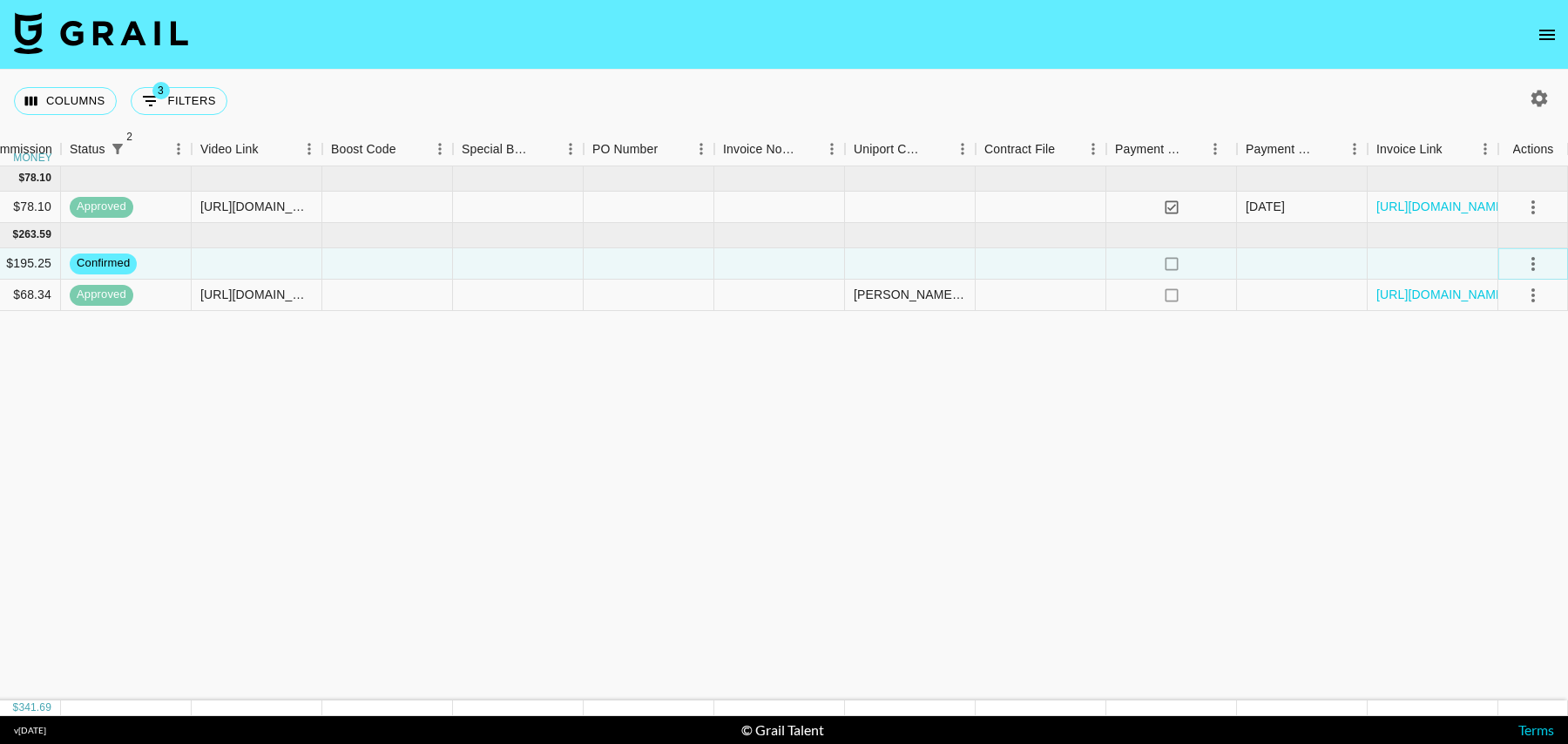
click at [1536, 264] on icon "select merge strategy" at bounding box center [1533, 264] width 21 height 21
click at [1506, 362] on li "Draft Created" at bounding box center [1511, 362] width 113 height 31
